Goal: Complete application form

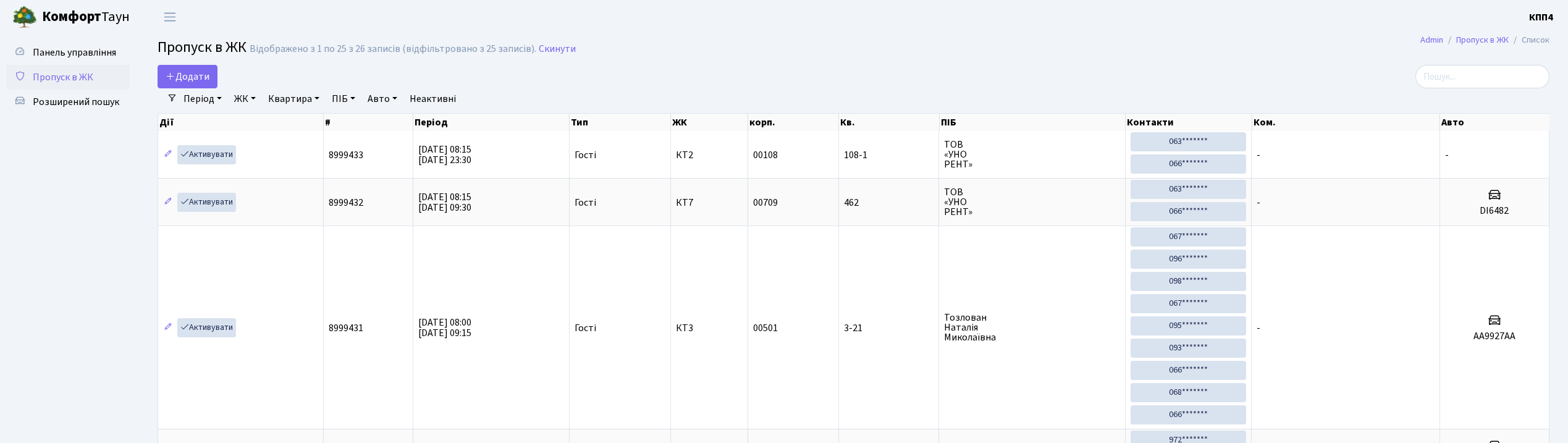
select select "25"
click at [179, 67] on link "Додати" at bounding box center [187, 76] width 60 height 23
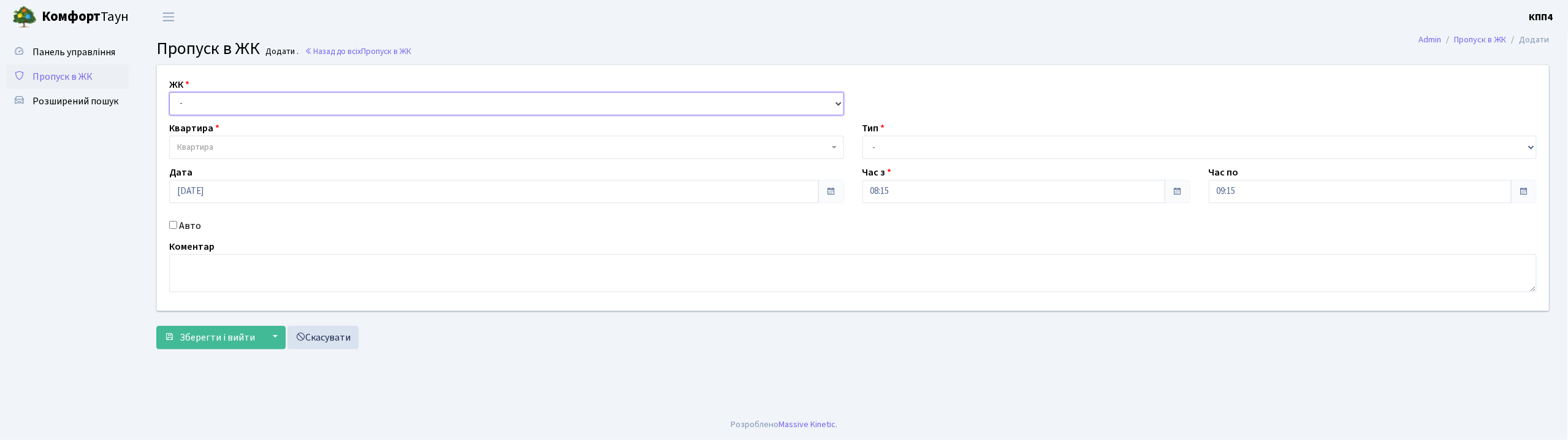
click at [249, 105] on select "- КТ, вул. Регенераторна, 4 КТ2, просп. Соборності, 17 КТ3, вул. Березнева, 16 …" at bounding box center [507, 103] width 675 height 23
select select "271"
click at [169, 92] on select "- КТ, вул. Регенераторна, 4 КТ2, просп. Соборності, 17 КТ3, вул. Березнева, 16 …" at bounding box center [507, 103] width 675 height 23
select select
click at [255, 150] on span "Квартира" at bounding box center [502, 147] width 651 height 12
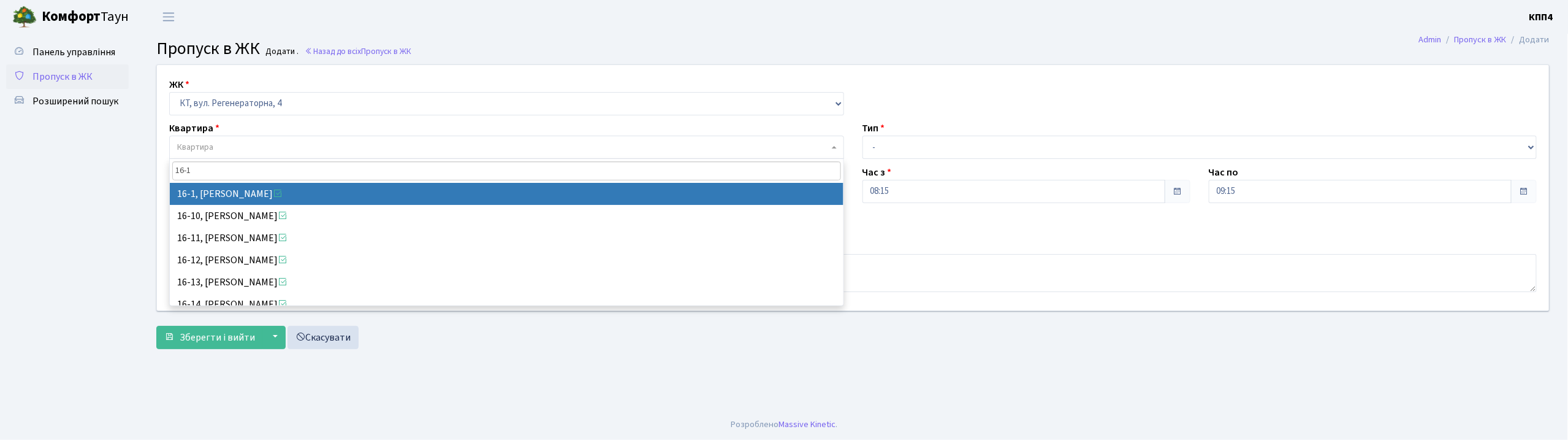
type input "16-1"
select select "8562"
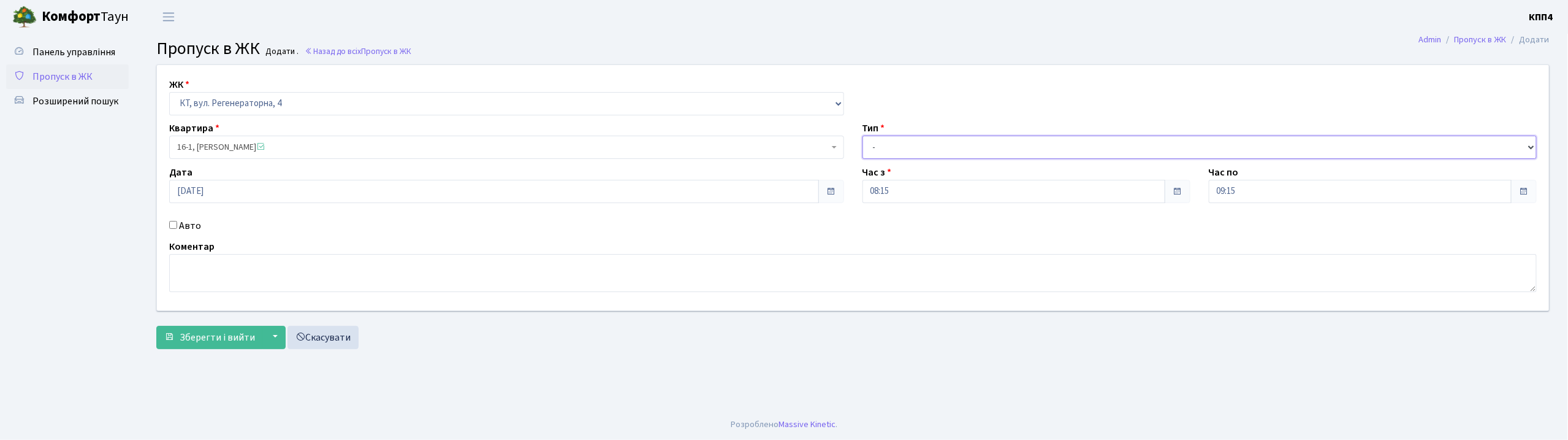
click at [981, 152] on select "- Доставка Таксі Гості Сервіс" at bounding box center [1200, 147] width 675 height 23
select select "3"
click at [862, 136] on select "- Доставка Таксі Гості Сервіс" at bounding box center [1200, 147] width 675 height 23
click at [258, 268] on textarea at bounding box center [853, 273] width 1368 height 38
type textarea "ВСЕХ"
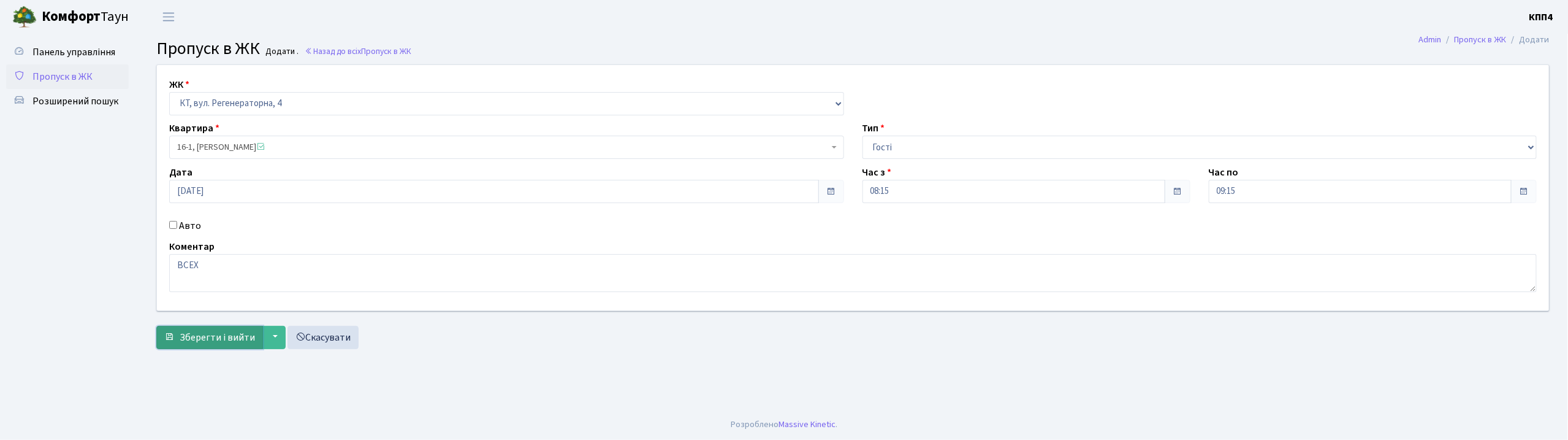
click at [189, 338] on span "Зберегти і вийти" at bounding box center [217, 337] width 76 height 13
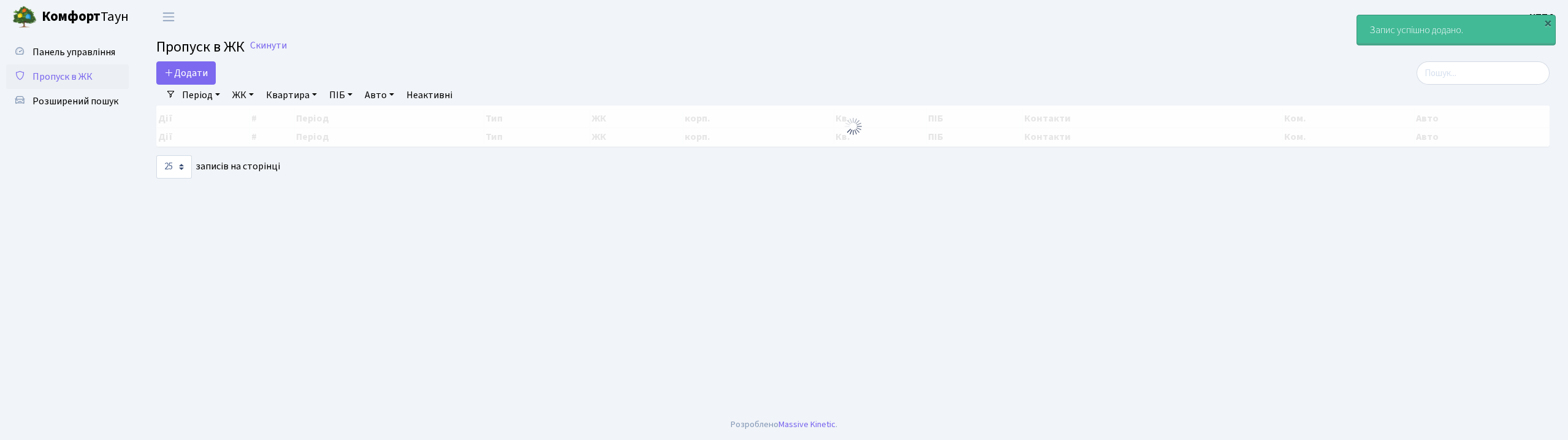
select select "25"
click at [1470, 82] on input "search" at bounding box center [1483, 73] width 133 height 23
